Goal: Task Accomplishment & Management: Complete application form

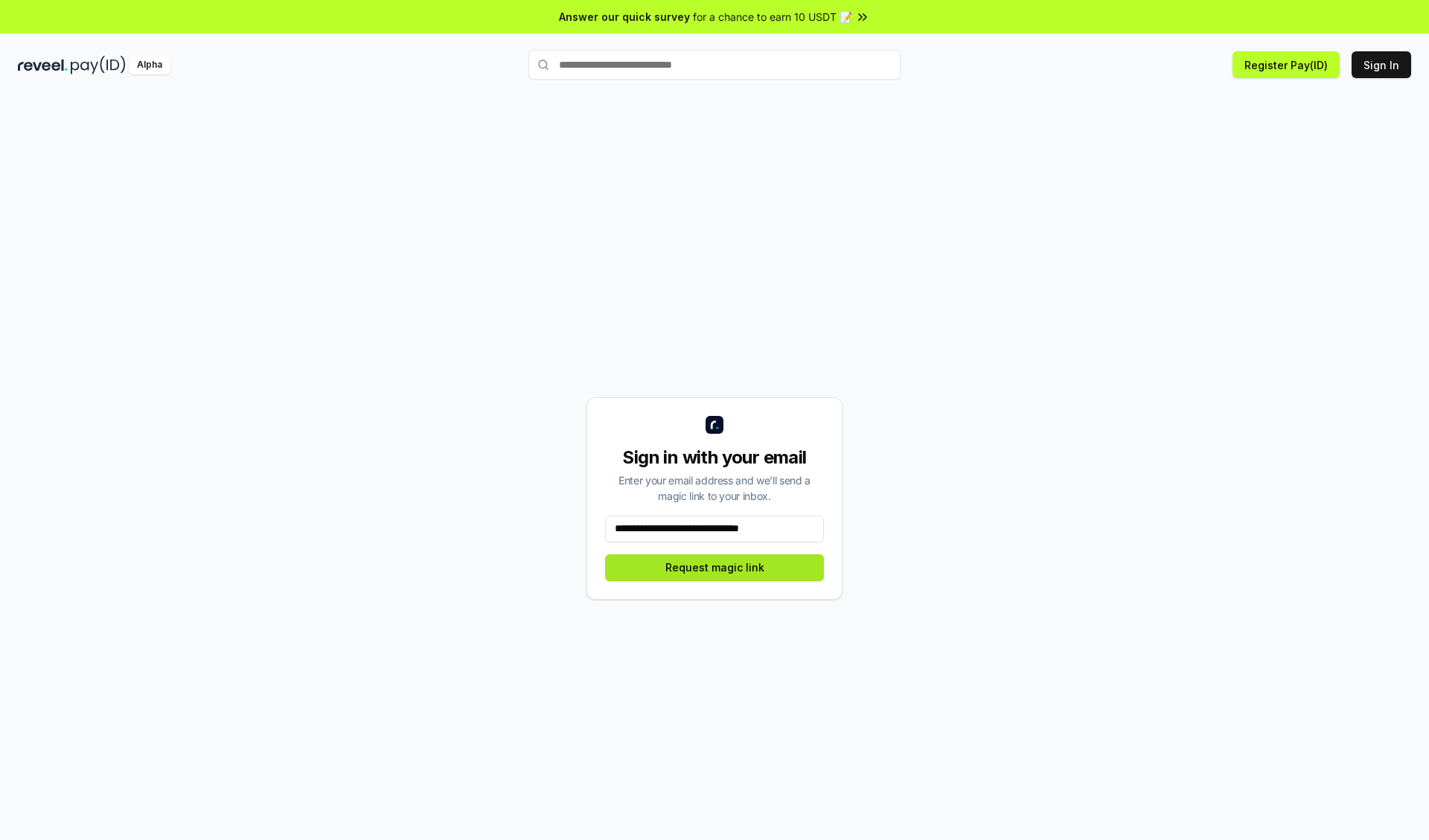
type input "**********"
click at [714, 567] on button "Request magic link" at bounding box center [714, 567] width 219 height 26
